Goal: Navigation & Orientation: Find specific page/section

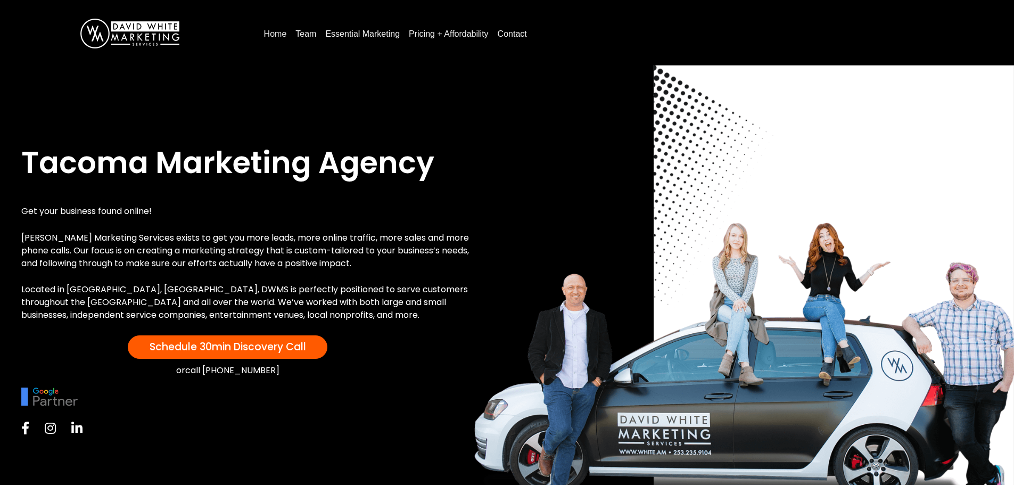
click at [343, 36] on link "Essential Marketing" at bounding box center [362, 34] width 83 height 17
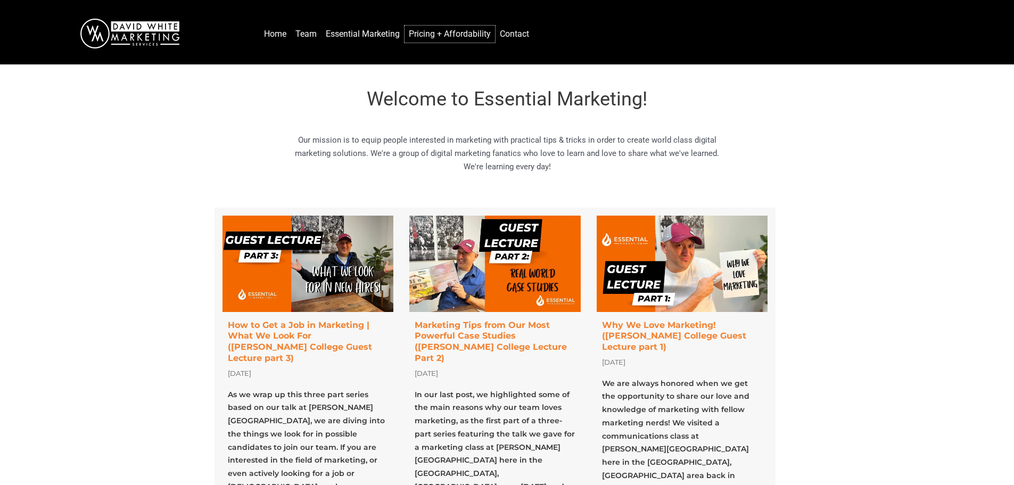
click at [424, 34] on link "Pricing + Affordability" at bounding box center [449, 34] width 90 height 17
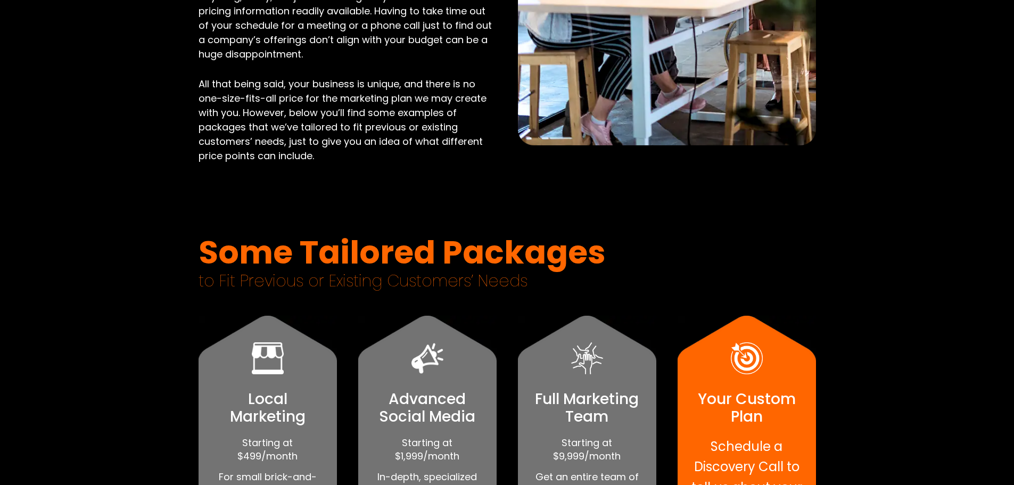
scroll to position [372, 0]
